Goal: Task Accomplishment & Management: Manage account settings

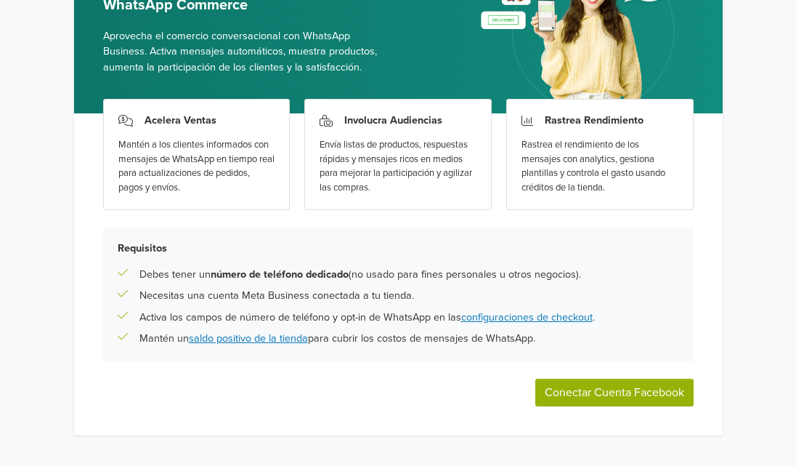
scroll to position [152, 0]
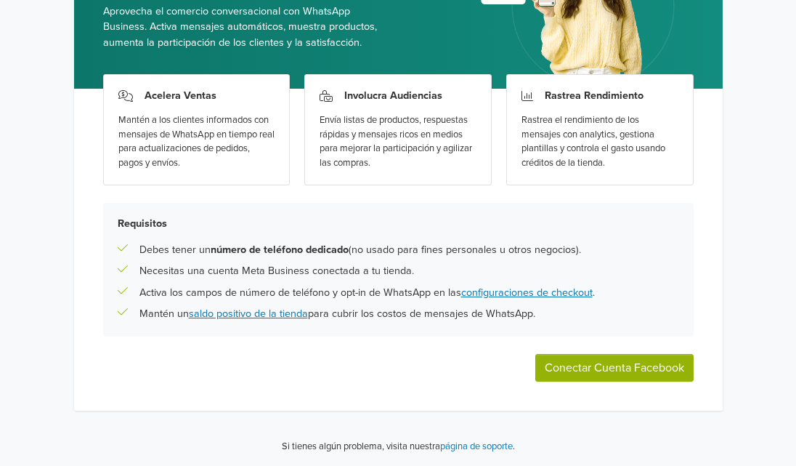
click at [642, 365] on button "Conectar Cuenta Facebook" at bounding box center [614, 368] width 158 height 28
click at [534, 291] on link "configuraciones de checkout" at bounding box center [526, 292] width 131 height 12
click at [514, 288] on link "configuraciones de checkout" at bounding box center [526, 292] width 131 height 12
click at [333, 166] on div "Envía listas de productos, respuestas rápidas y mensajes ricos en medios para m…" at bounding box center [398, 141] width 157 height 57
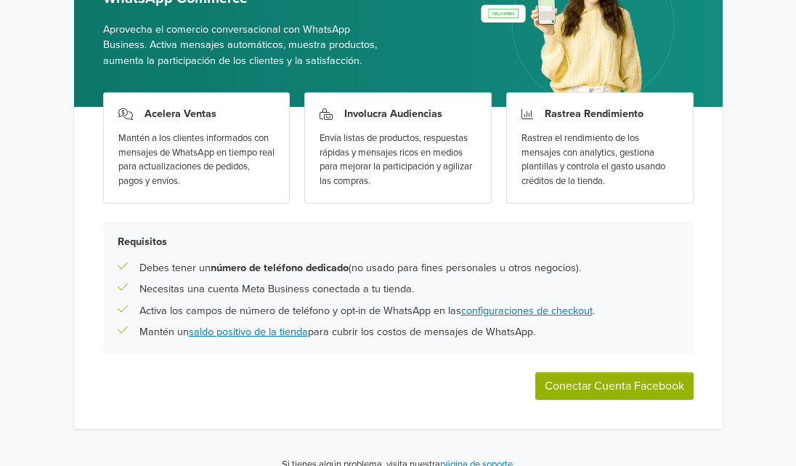
scroll to position [152, 0]
